Goal: Transaction & Acquisition: Purchase product/service

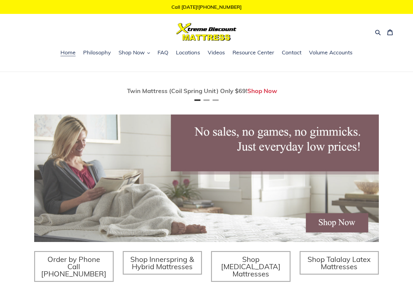
drag, startPoint x: 389, startPoint y: 176, endPoint x: 391, endPoint y: 97, distance: 79.2
click at [391, 97] on div "Twin Mattress (Coil Spring Unit) Only $69! Shop Now Fully Adjustable Queen Base…" at bounding box center [206, 208] width 413 height 272
click at [392, 118] on div "Twin Mattress (Coil Spring Unit) Only $69! Shop Now Fully Adjustable Queen Base…" at bounding box center [206, 208] width 413 height 272
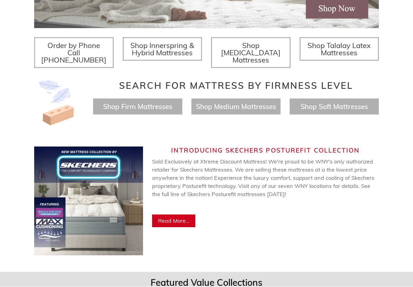
scroll to position [214, 0]
click at [364, 102] on span "Shop Soft Mattresses" at bounding box center [333, 106] width 67 height 9
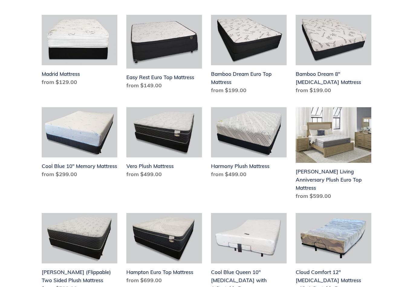
scroll to position [175, 0]
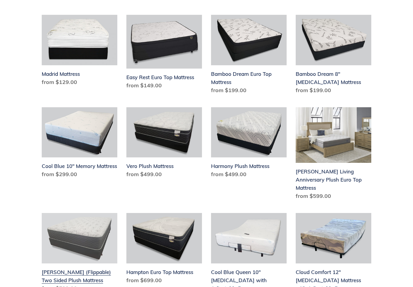
click at [60, 270] on link "[PERSON_NAME] (Flippable) Two Sided Plush Mattress" at bounding box center [80, 254] width 76 height 82
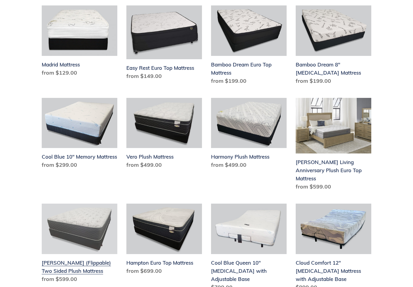
scroll to position [72, 0]
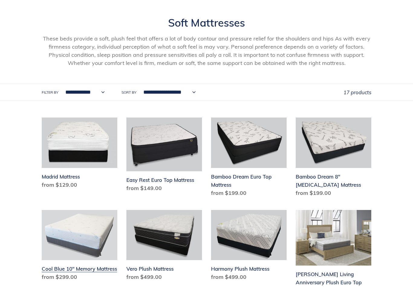
click at [72, 240] on link "Cool Blue 10" Memory Mattress" at bounding box center [80, 247] width 76 height 74
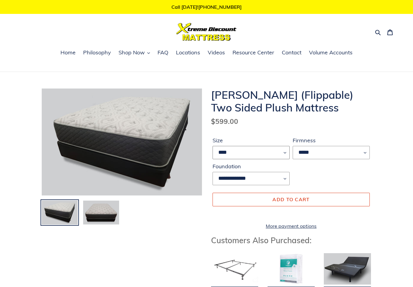
select select "****"
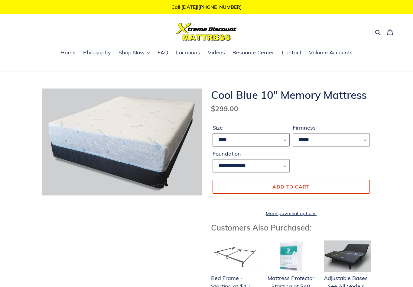
select select "****"
